Goal: Information Seeking & Learning: Learn about a topic

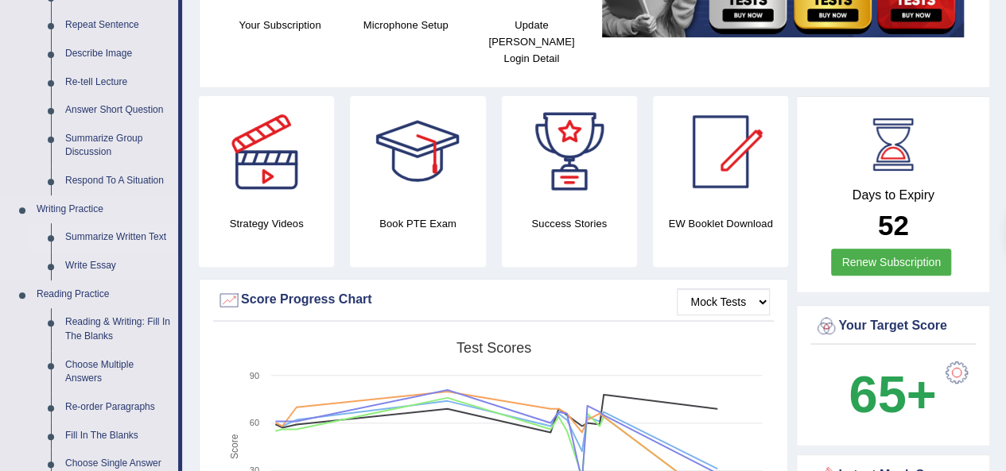
click at [149, 237] on link "Summarize Written Text" at bounding box center [118, 237] width 120 height 29
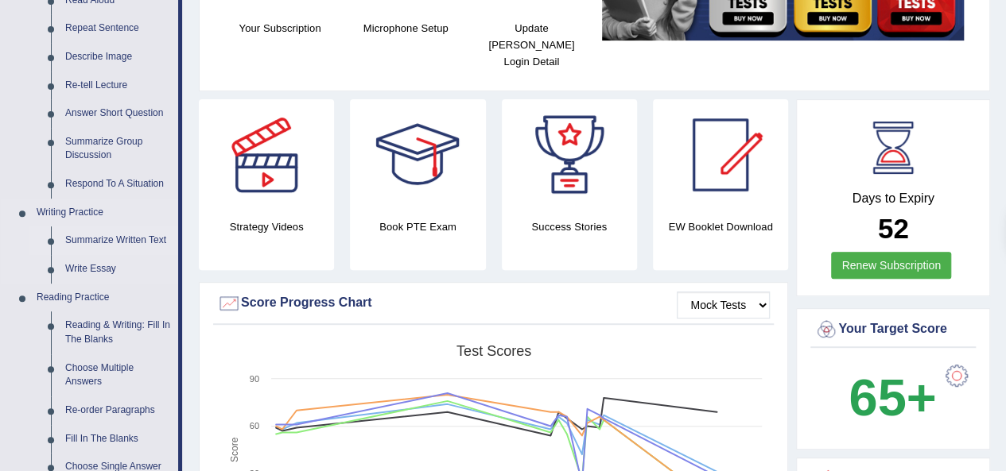
scroll to position [1060, 0]
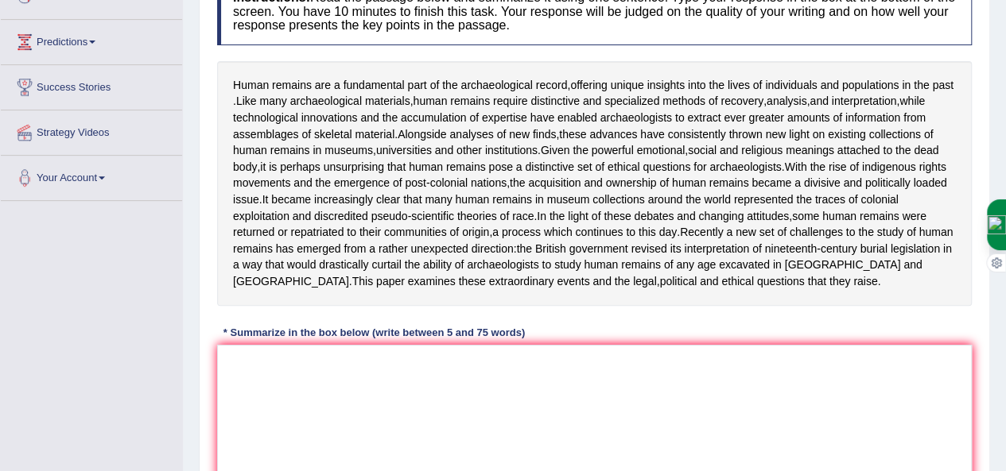
scroll to position [231, 0]
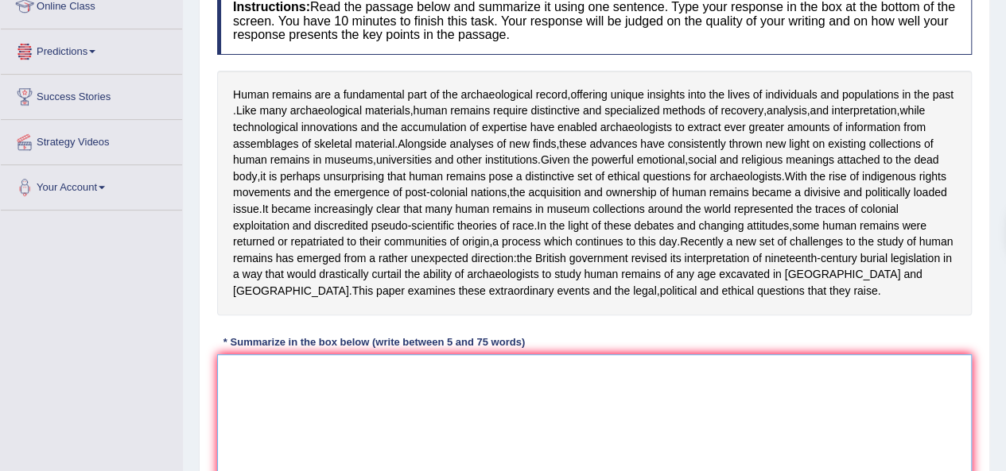
click at [271, 396] on textarea at bounding box center [594, 432] width 754 height 154
drag, startPoint x: 234, startPoint y: 87, endPoint x: 940, endPoint y: 89, distance: 706.0
click at [940, 89] on div "Human remains are a fundamental part of the archaeological record , offering un…" at bounding box center [594, 193] width 754 height 245
click at [285, 391] on textarea "Human" at bounding box center [594, 432] width 754 height 154
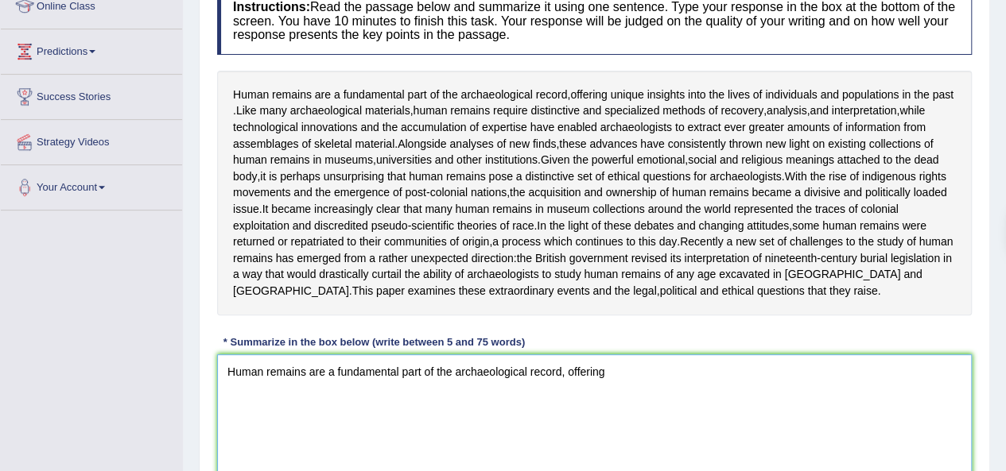
click at [623, 387] on textarea "Human remains are a fundamental part of the archaeological record, offering" at bounding box center [594, 432] width 754 height 154
click at [846, 397] on textarea "Human remains are a fundamental part of the archaeological record, offering uni…" at bounding box center [594, 432] width 754 height 154
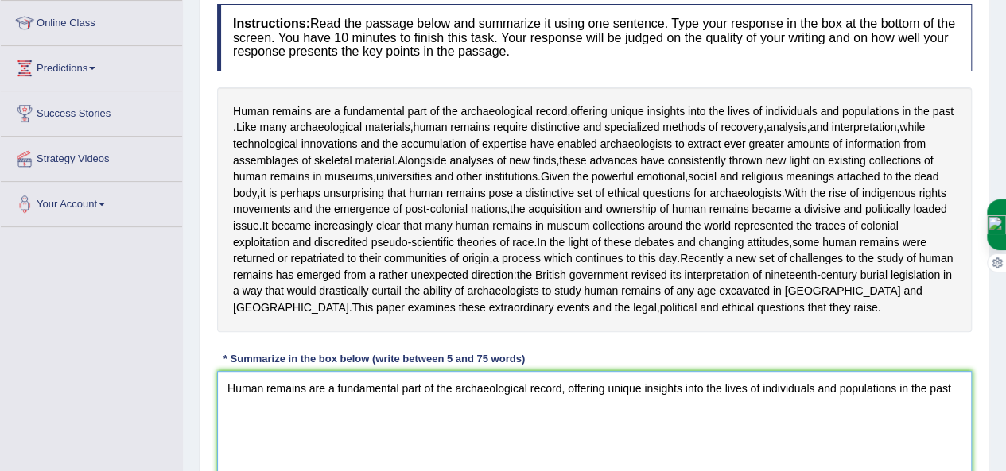
scroll to position [213, 0]
click at [960, 403] on textarea "Human remains are a fundamental part of the archaeological record, offering uni…" at bounding box center [594, 449] width 754 height 154
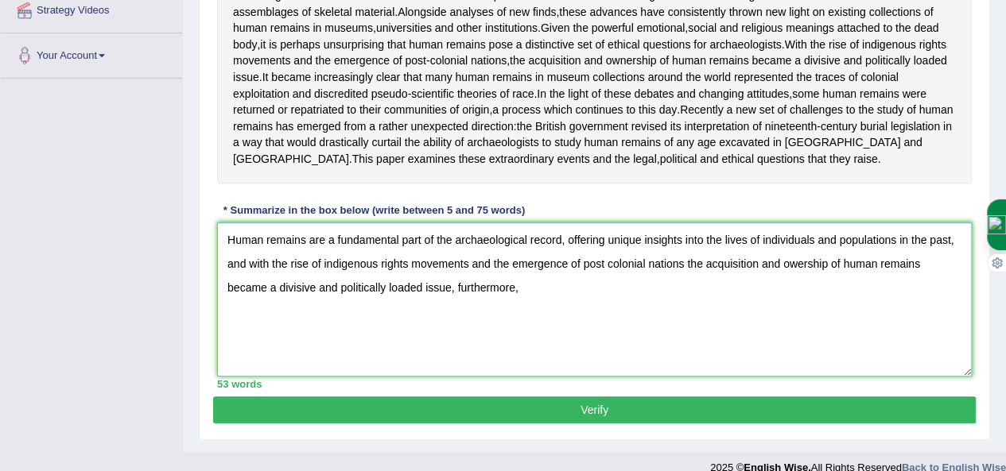
scroll to position [396, 0]
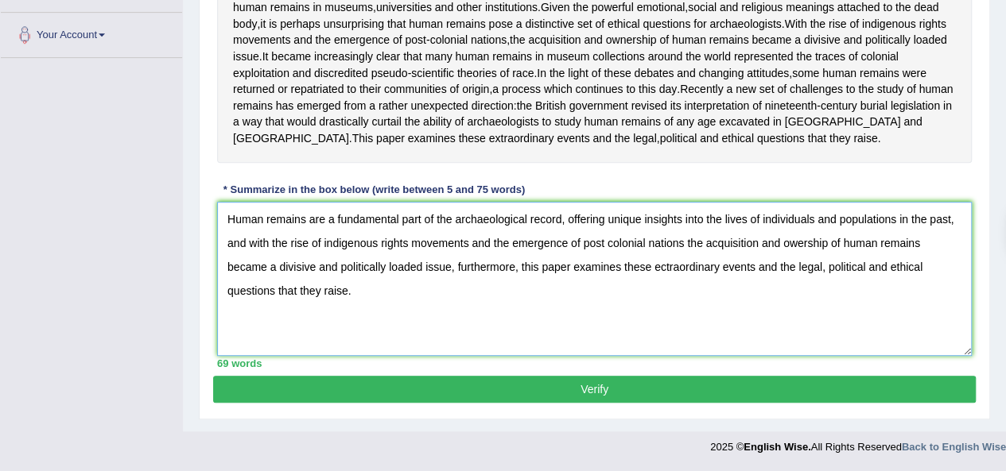
type textarea "Human remains are a fundamental part of the archaeological record, offering uni…"
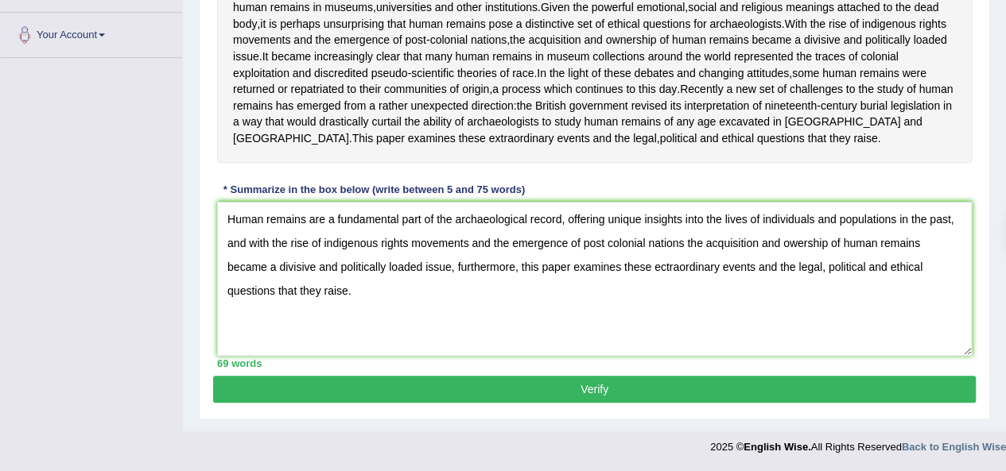
click at [450, 380] on button "Verify" at bounding box center [594, 389] width 762 height 27
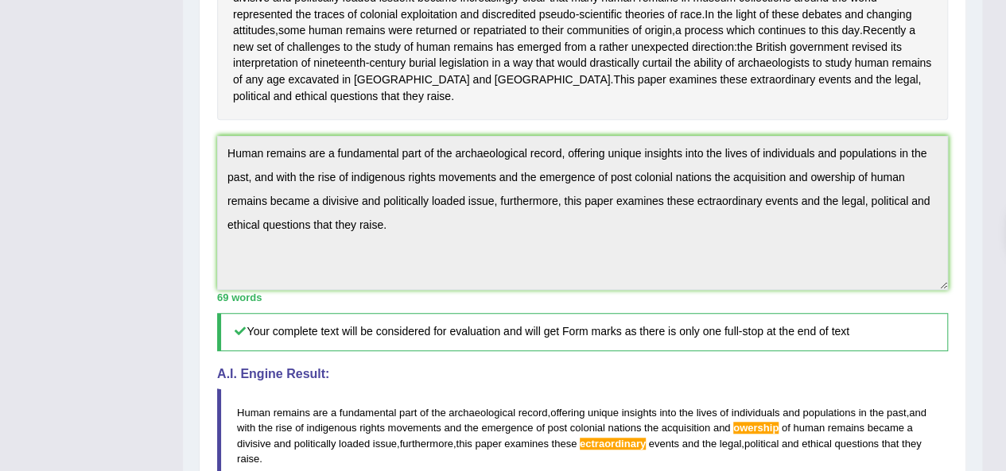
scroll to position [430, 0]
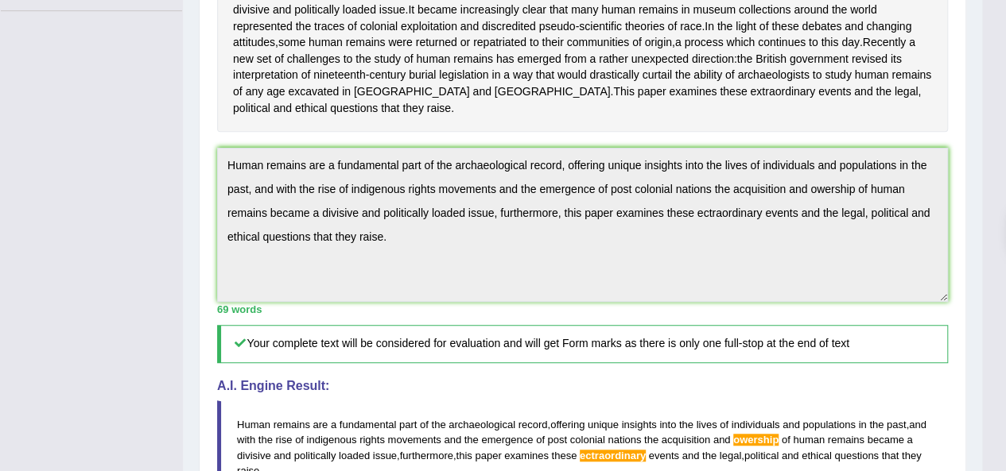
click at [165, 175] on div "Toggle navigation Home Practice Questions Speaking Practice Read Aloud Repeat S…" at bounding box center [491, 179] width 982 height 1218
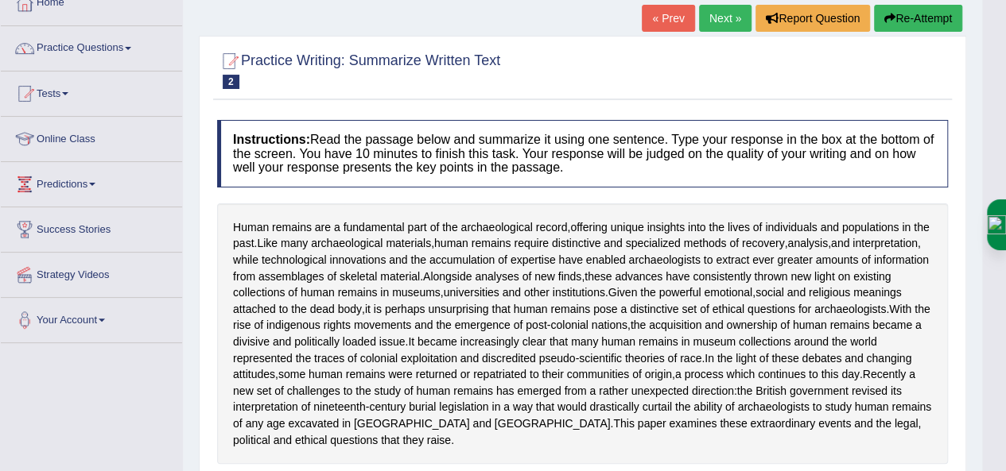
scroll to position [0, 0]
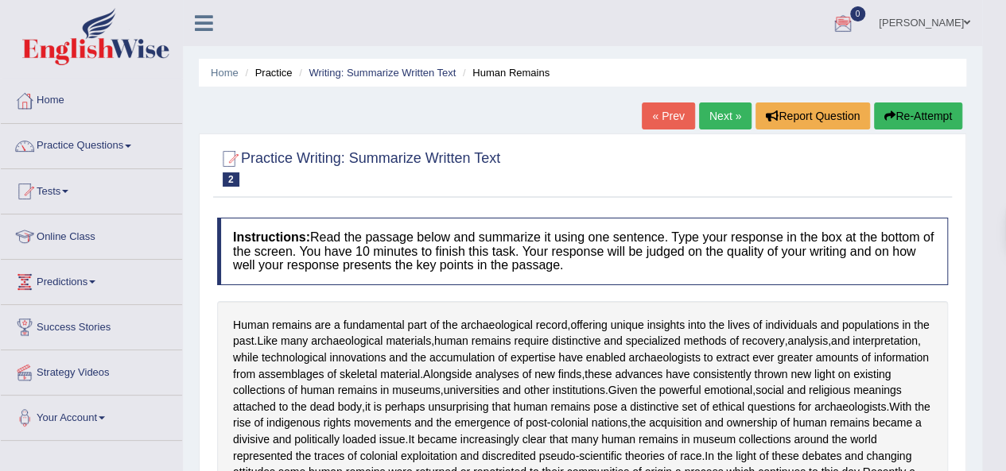
click at [916, 120] on button "Re-Attempt" at bounding box center [918, 116] width 88 height 27
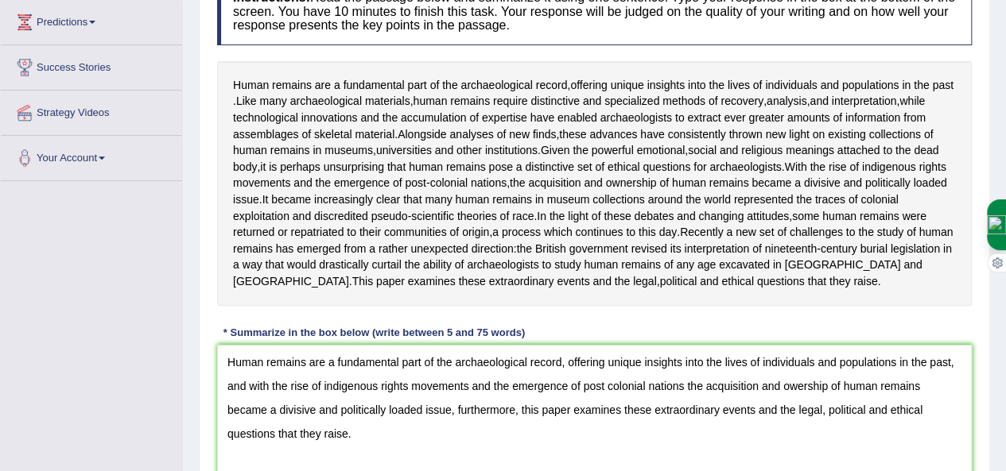
scroll to position [245, 0]
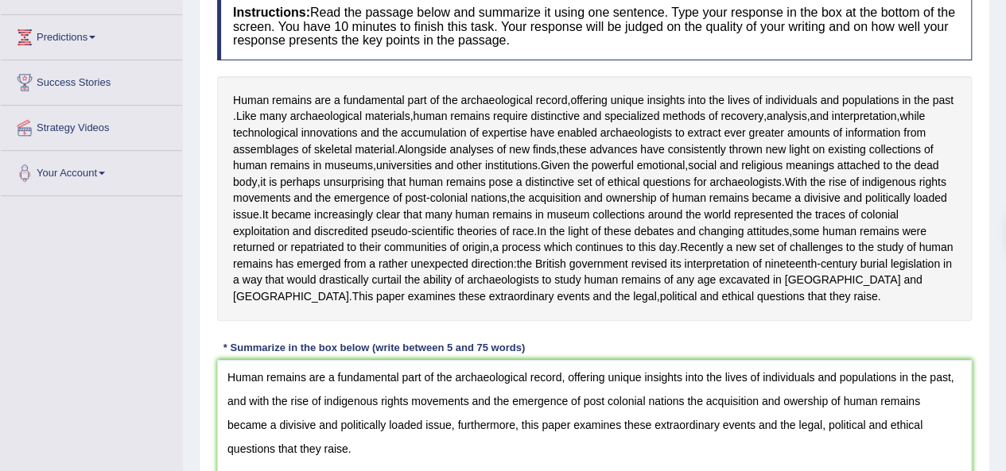
click at [803, 419] on textarea "Human remains are a fundamental part of the archaeological record, offering uni…" at bounding box center [594, 437] width 754 height 154
click at [797, 417] on textarea "Human remains are a fundamental part of the archaeological record, offering uni…" at bounding box center [594, 437] width 754 height 154
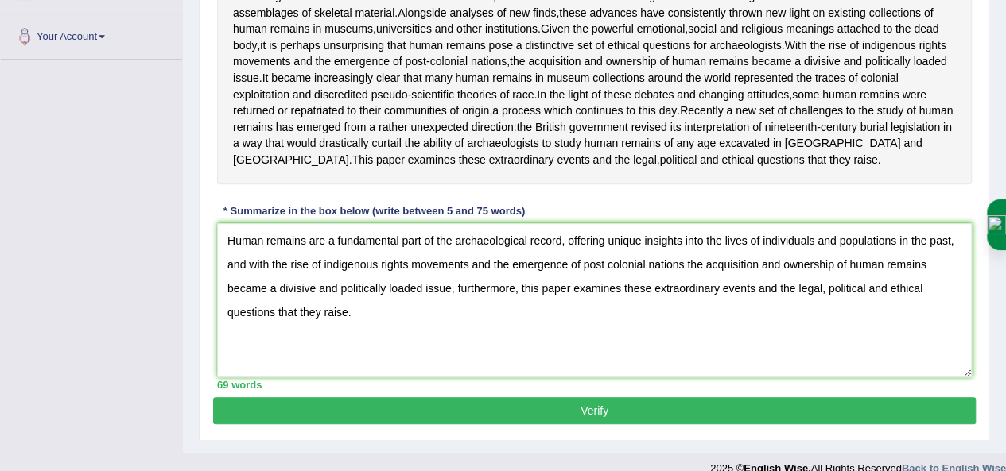
scroll to position [416, 0]
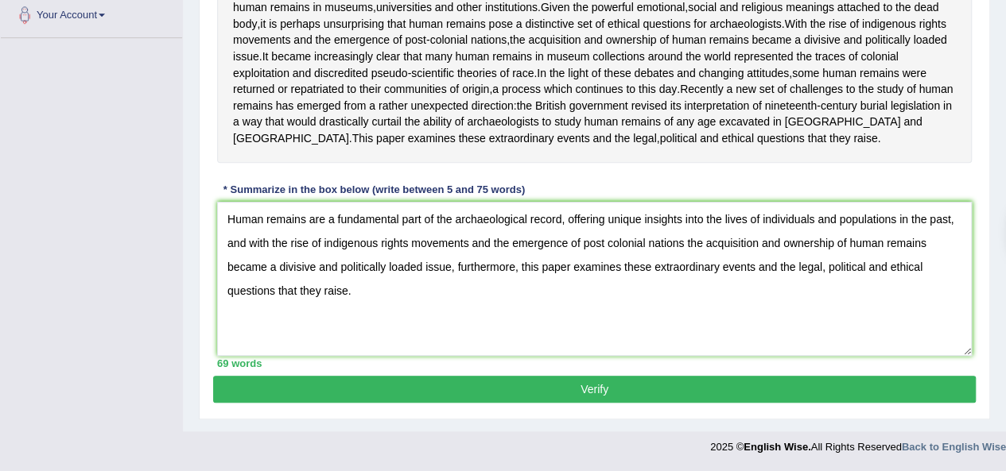
type textarea "Human remains are a fundamental part of the archaeological record, offering uni…"
click at [750, 388] on button "Verify" at bounding box center [594, 389] width 762 height 27
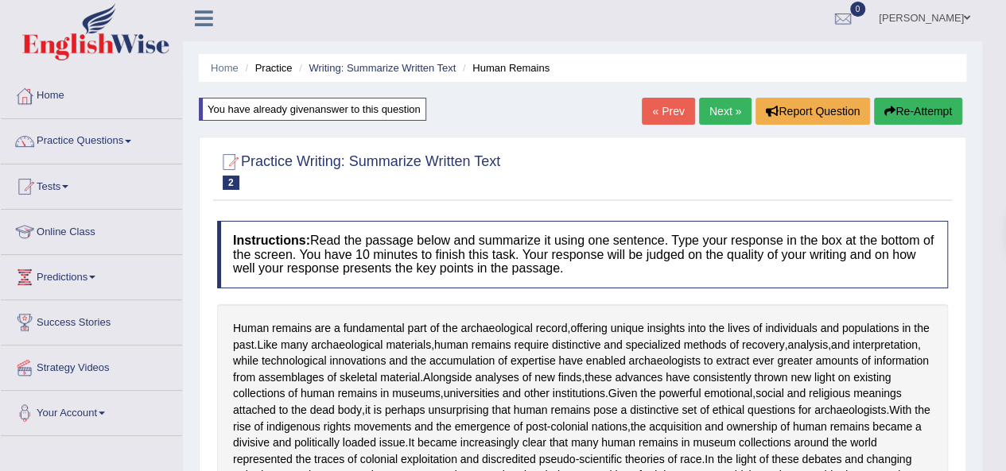
scroll to position [0, 0]
